Goal: Feedback & Contribution: Submit feedback/report problem

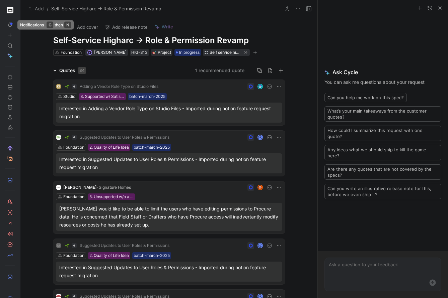
click at [11, 28] on button at bounding box center [9, 24] width 9 height 9
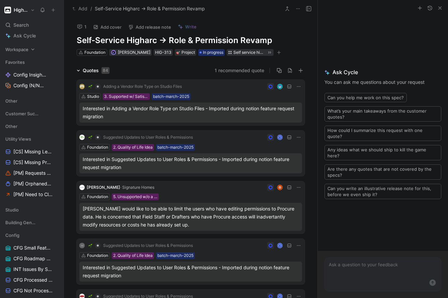
click at [22, 46] on nav "Higharc Search ⌘ K Ask Cycle Workspace Favorites Config Insights to Link Config…" at bounding box center [32, 149] width 64 height 298
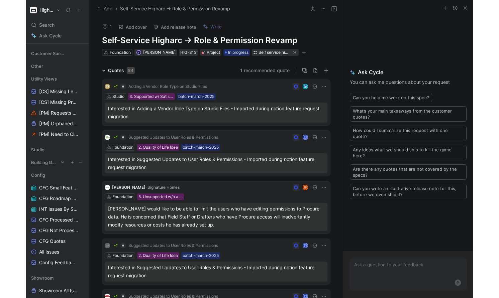
scroll to position [68, 0]
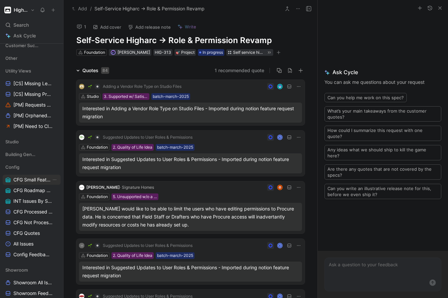
click at [27, 177] on span "CFG Small Features" at bounding box center [32, 180] width 38 height 7
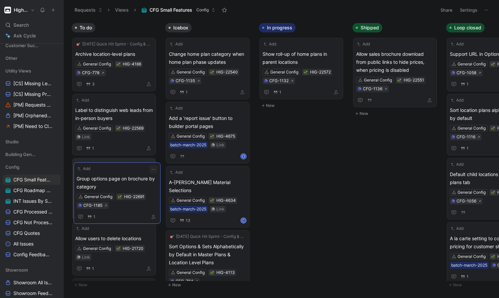
drag, startPoint x: 132, startPoint y: 85, endPoint x: 133, endPoint y: 209, distance: 124.8
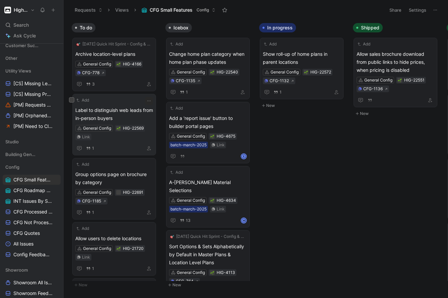
click at [129, 119] on span "Label to distinguish web leads from in-person buyers" at bounding box center [114, 114] width 78 height 16
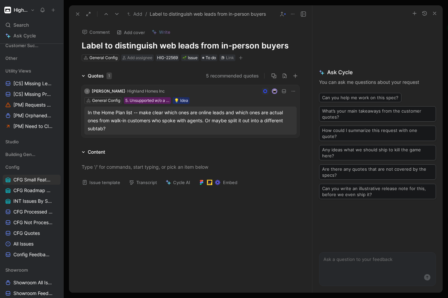
click at [171, 122] on div "In the Home Plan list -- make clear which ones are online leads and which ones …" at bounding box center [190, 121] width 205 height 24
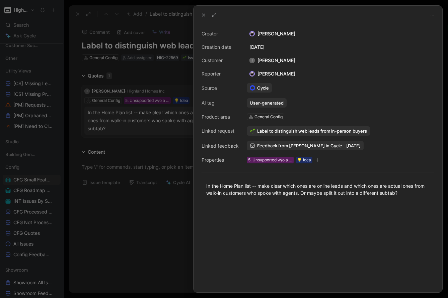
click at [270, 143] on link "Feedback from [PERSON_NAME] in Cycle - [DATE]" at bounding box center [305, 145] width 117 height 9
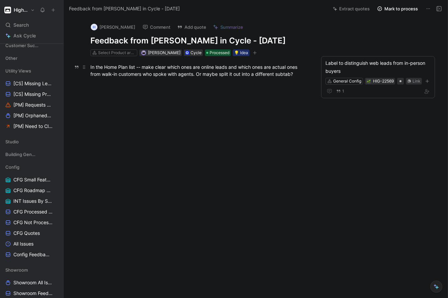
click at [217, 70] on div "In the Home Plan list -- make clear which ones are online leads and which ones …" at bounding box center [199, 71] width 218 height 14
click at [206, 92] on div at bounding box center [199, 130] width 243 height 90
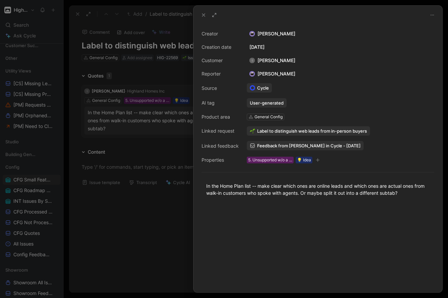
click at [200, 13] on button at bounding box center [203, 14] width 9 height 9
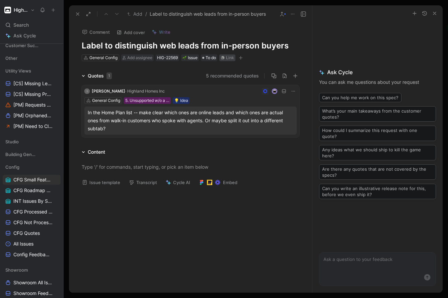
click at [231, 55] on div "Link" at bounding box center [230, 58] width 8 height 7
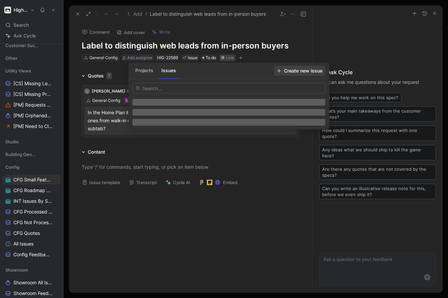
click at [298, 71] on span "Create new issue" at bounding box center [299, 71] width 45 height 8
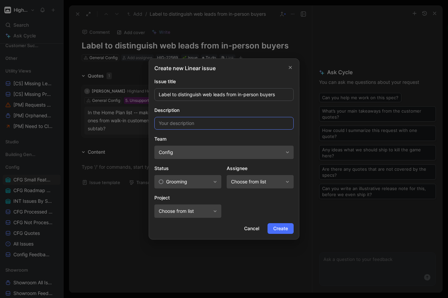
click at [185, 124] on input at bounding box center [223, 123] width 139 height 13
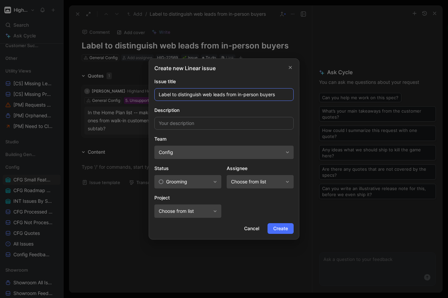
drag, startPoint x: 181, startPoint y: 94, endPoint x: 158, endPoint y: 94, distance: 22.8
click at [158, 94] on input "Label to distinguish web leads from in-person buyers" at bounding box center [223, 94] width 139 height 13
type input "Distinguish web leads from in-person buyers"
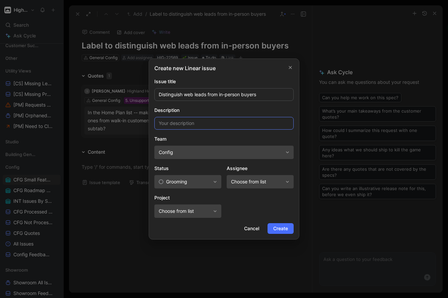
click at [177, 119] on input at bounding box center [223, 123] width 139 height 13
click at [192, 182] on span "Grooming" at bounding box center [185, 182] width 52 height 8
click at [263, 180] on span "Choose from list" at bounding box center [257, 182] width 52 height 8
click at [191, 208] on span "Choose from list" at bounding box center [185, 211] width 52 height 8
click at [204, 185] on span "Grooming" at bounding box center [185, 182] width 52 height 8
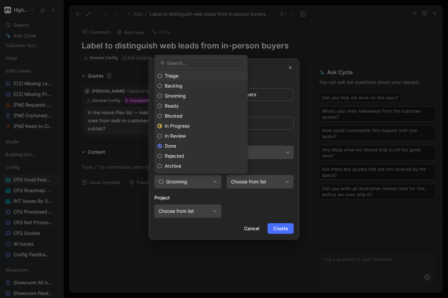
click at [174, 75] on span "Triage" at bounding box center [172, 76] width 14 height 6
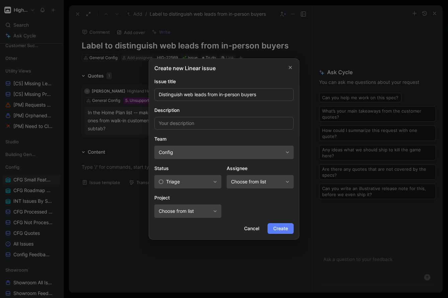
click at [287, 231] on span "Create" at bounding box center [280, 229] width 15 height 8
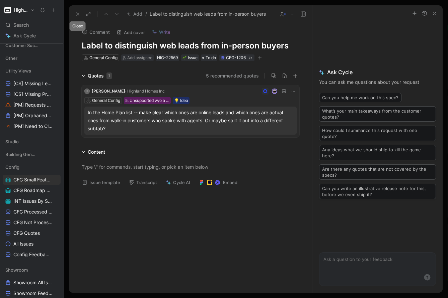
click at [75, 12] on icon at bounding box center [77, 13] width 5 height 5
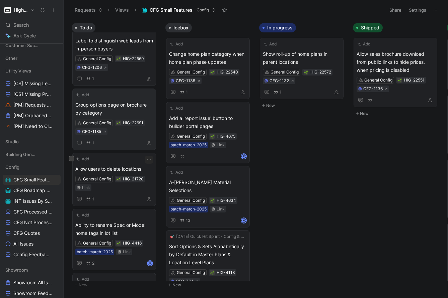
scroll to position [69, 0]
click at [115, 161] on div "Add" at bounding box center [109, 160] width 69 height 7
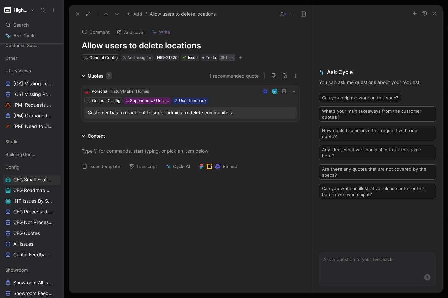
click at [229, 56] on div "Link" at bounding box center [230, 58] width 8 height 7
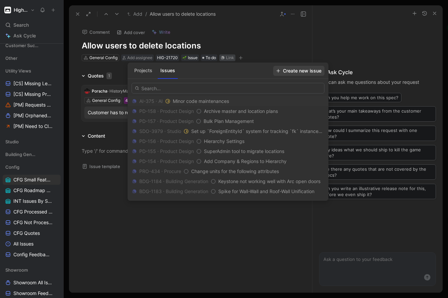
click at [300, 68] on span "Create new issue" at bounding box center [298, 71] width 45 height 8
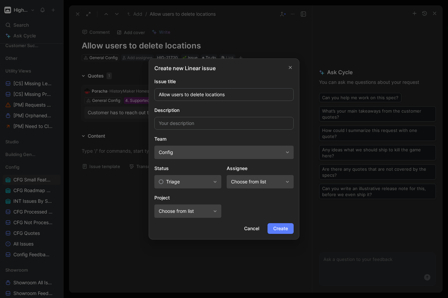
click at [281, 230] on span "Create" at bounding box center [280, 229] width 15 height 8
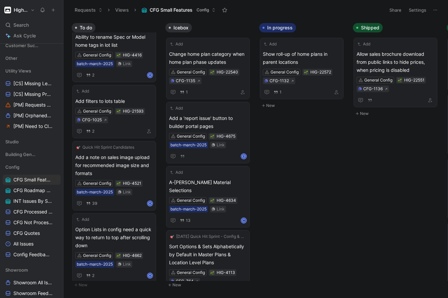
scroll to position [259, 0]
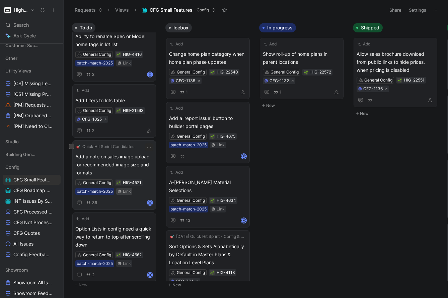
click at [125, 192] on div "Link" at bounding box center [127, 191] width 8 height 7
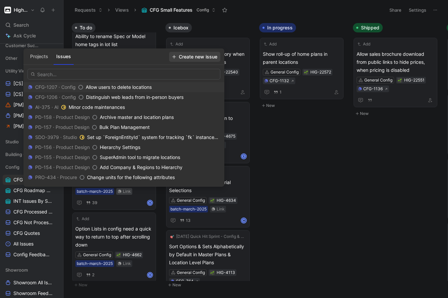
click at [189, 56] on span "Create new issue" at bounding box center [194, 57] width 45 height 8
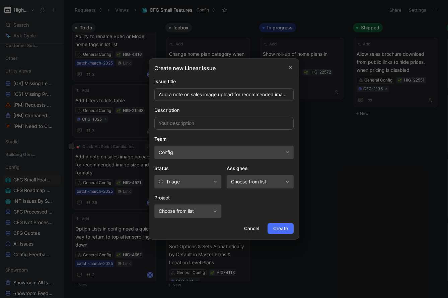
click at [191, 158] on button "Config" at bounding box center [223, 152] width 139 height 13
type input "show"
click at [192, 184] on div "Show room" at bounding box center [200, 182] width 87 height 8
click at [276, 228] on span "Create" at bounding box center [280, 229] width 15 height 8
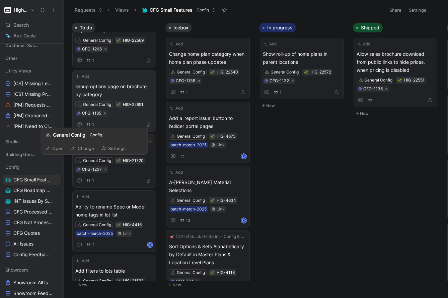
scroll to position [89, 0]
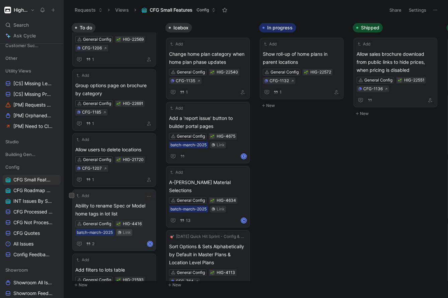
click at [121, 232] on icon at bounding box center [119, 233] width 4 height 4
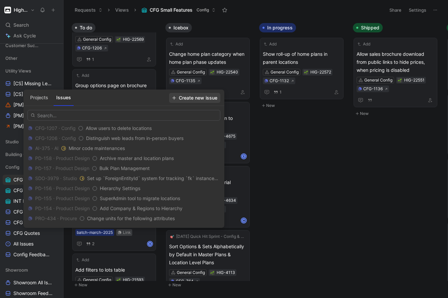
click at [196, 96] on span "Create new issue" at bounding box center [194, 98] width 45 height 8
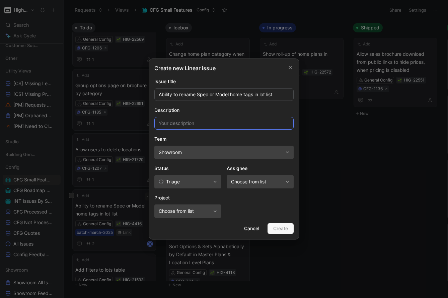
click at [191, 122] on input at bounding box center [223, 123] width 139 height 13
drag, startPoint x: 278, startPoint y: 96, endPoint x: 255, endPoint y: 96, distance: 22.8
click at [255, 96] on input "Ability to rename Spec or Model home tags in lot list" at bounding box center [223, 94] width 139 height 13
type input "Ability to rename Spec or Model home labels"
click at [209, 151] on span "Showroom" at bounding box center [221, 153] width 124 height 8
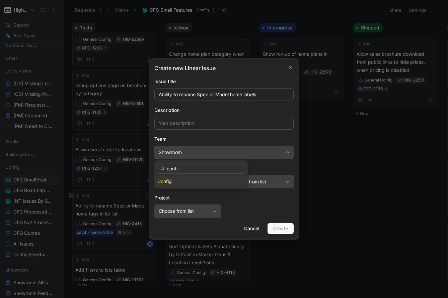
type input "confi"
click at [183, 183] on div "Confi g" at bounding box center [200, 182] width 87 height 8
click at [275, 228] on footer "Cancel Create" at bounding box center [223, 228] width 139 height 11
click at [238, 203] on div "Project Choose from list" at bounding box center [223, 206] width 139 height 24
click at [246, 170] on div "Assignee" at bounding box center [260, 170] width 67 height 11
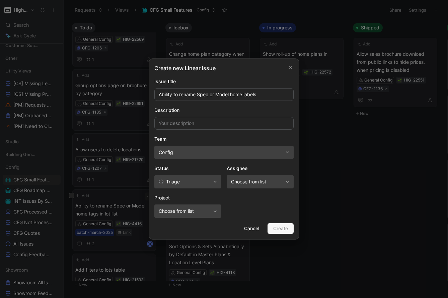
click at [224, 106] on div "Create new Linear issue Issue title Ability to rename Spec or Model home labels…" at bounding box center [224, 149] width 151 height 181
click at [234, 94] on input "Ability to rename Spec or Model home labels" at bounding box center [223, 94] width 139 height 13
click at [204, 184] on span "Triage" at bounding box center [185, 182] width 52 height 8
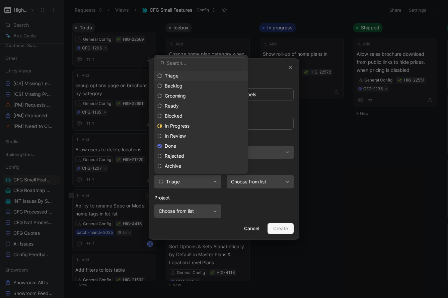
click at [189, 77] on div "Triage" at bounding box center [205, 76] width 80 height 8
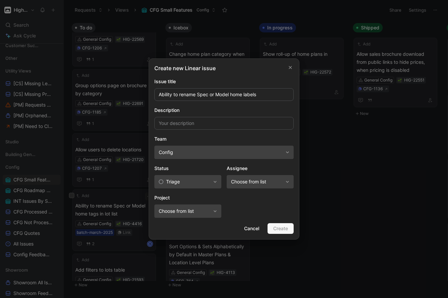
click at [246, 185] on span "Choose from list" at bounding box center [257, 182] width 52 height 8
click at [214, 211] on icon "button" at bounding box center [215, 212] width 3 height 2
click at [284, 226] on footer "Cancel Create" at bounding box center [223, 228] width 139 height 11
click at [260, 227] on button "Cancel" at bounding box center [251, 228] width 26 height 11
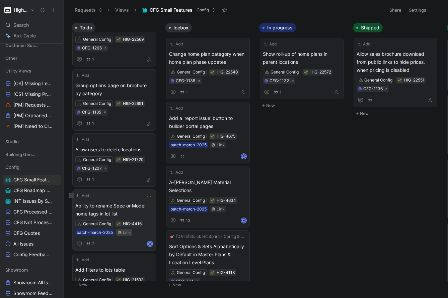
click at [127, 235] on div "Link" at bounding box center [127, 233] width 8 height 7
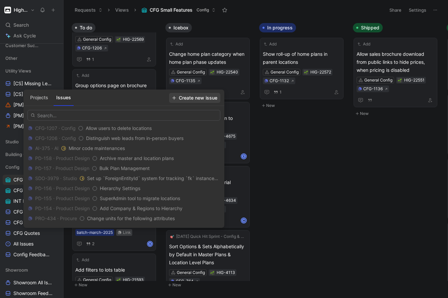
click at [196, 100] on span "Create new issue" at bounding box center [194, 98] width 45 height 8
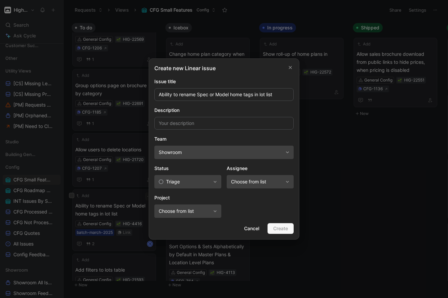
click at [192, 151] on span "Showroom" at bounding box center [221, 153] width 124 height 8
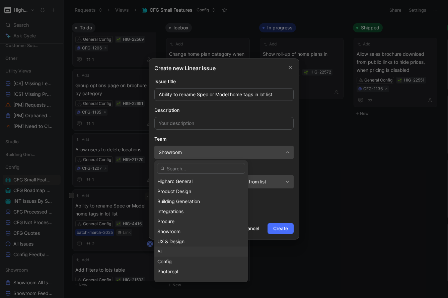
scroll to position [17, 0]
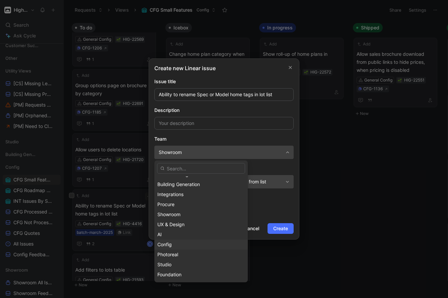
click at [176, 244] on div "Config" at bounding box center [200, 245] width 87 height 8
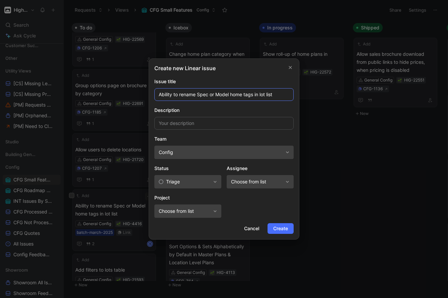
drag, startPoint x: 253, startPoint y: 95, endPoint x: 279, endPoint y: 96, distance: 25.8
click at [279, 96] on input "Ability to rename Spec or Model home tags in lot list" at bounding box center [223, 94] width 139 height 13
type input "Ability to rename Spec or Model homes"
click at [260, 130] on div "Create new Linear issue Issue title Ability to rename Spec or Model homes Descr…" at bounding box center [224, 149] width 151 height 181
click at [258, 178] on button "Choose from list" at bounding box center [260, 181] width 67 height 13
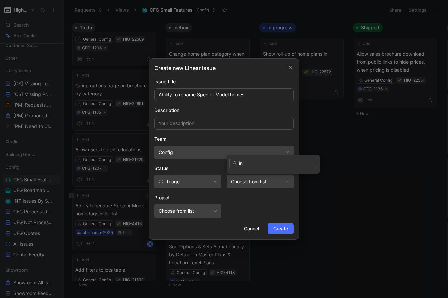
type input "i"
type input "dal"
click at [263, 165] on span "[EMAIL_ADDRESS][DOMAIN_NAME]" at bounding box center [284, 166] width 78 height 6
click at [279, 229] on span "Create" at bounding box center [280, 229] width 15 height 8
